Goal: Navigation & Orientation: Understand site structure

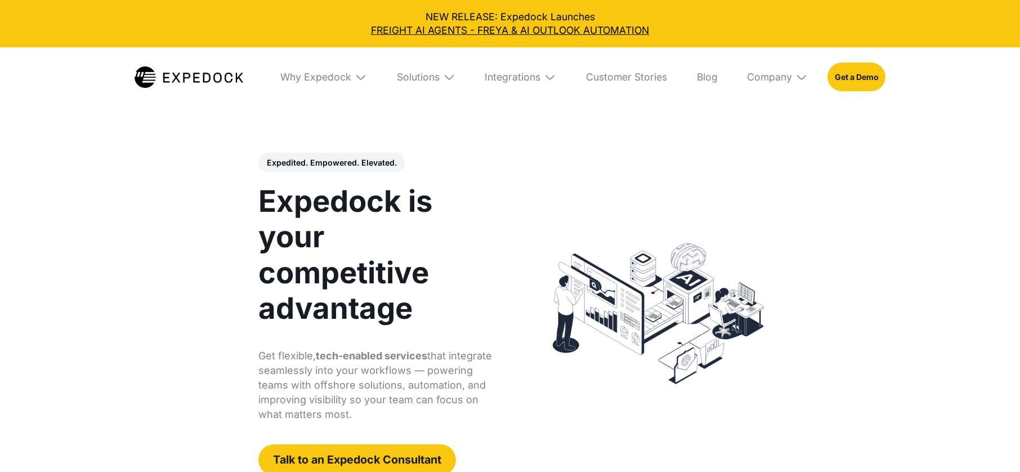
select select
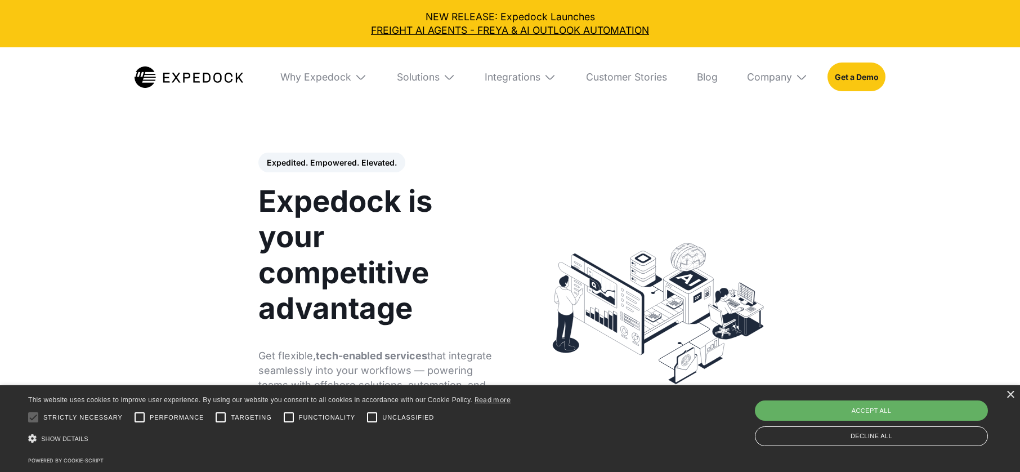
click at [874, 414] on div "Accept all" at bounding box center [871, 410] width 233 height 20
checkbox input "true"
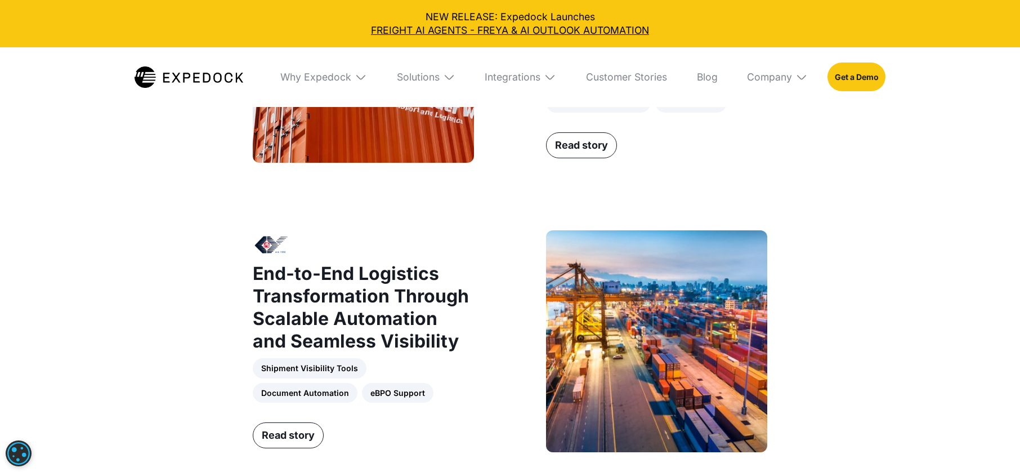
scroll to position [1048, 0]
